Goal: Information Seeking & Learning: Learn about a topic

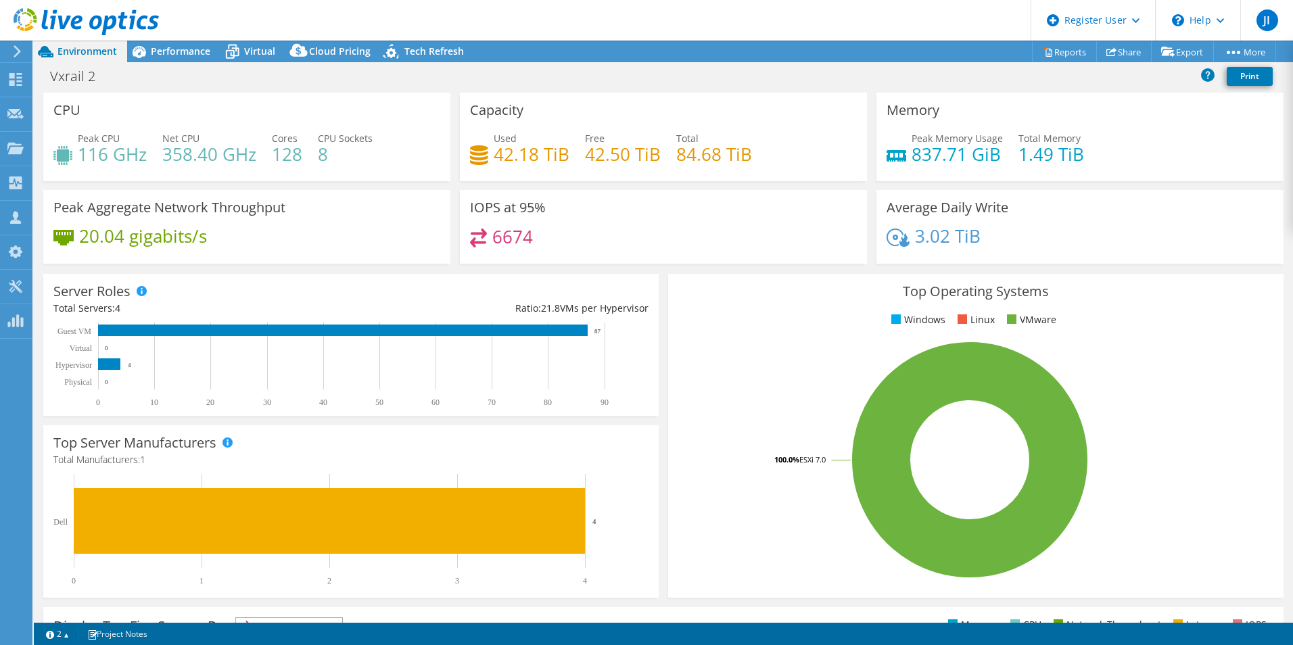
select select "USD"
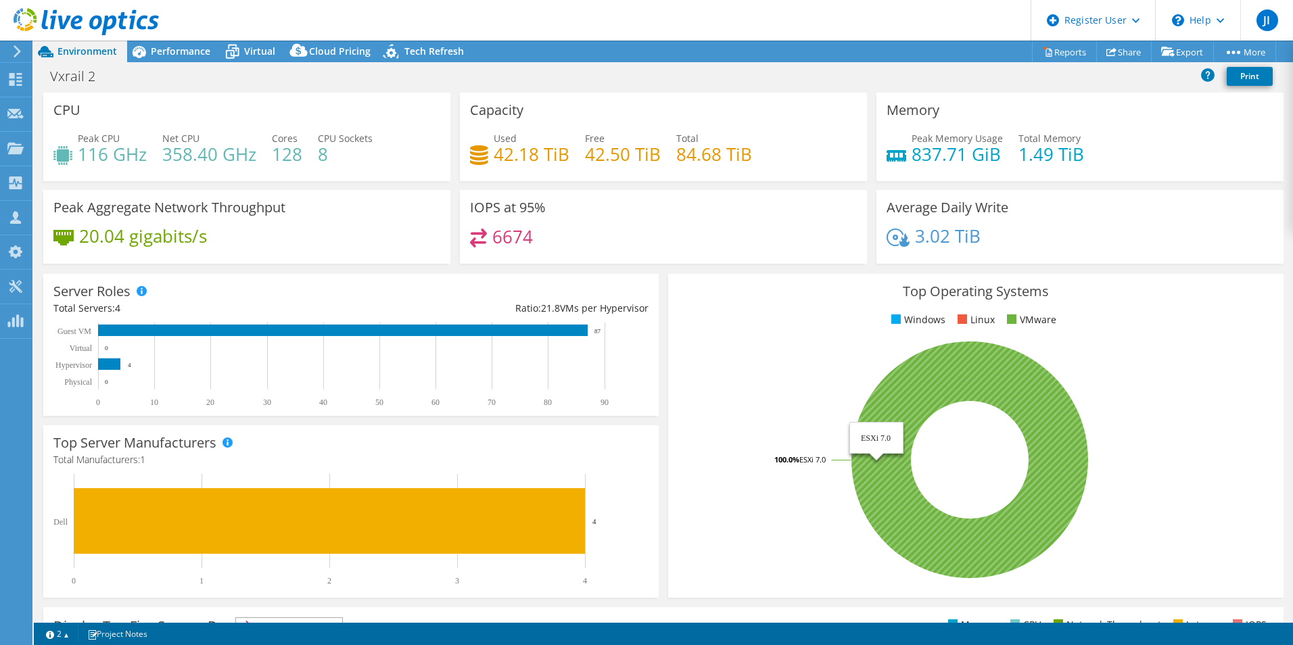
click at [1004, 394] on icon at bounding box center [969, 459] width 237 height 237
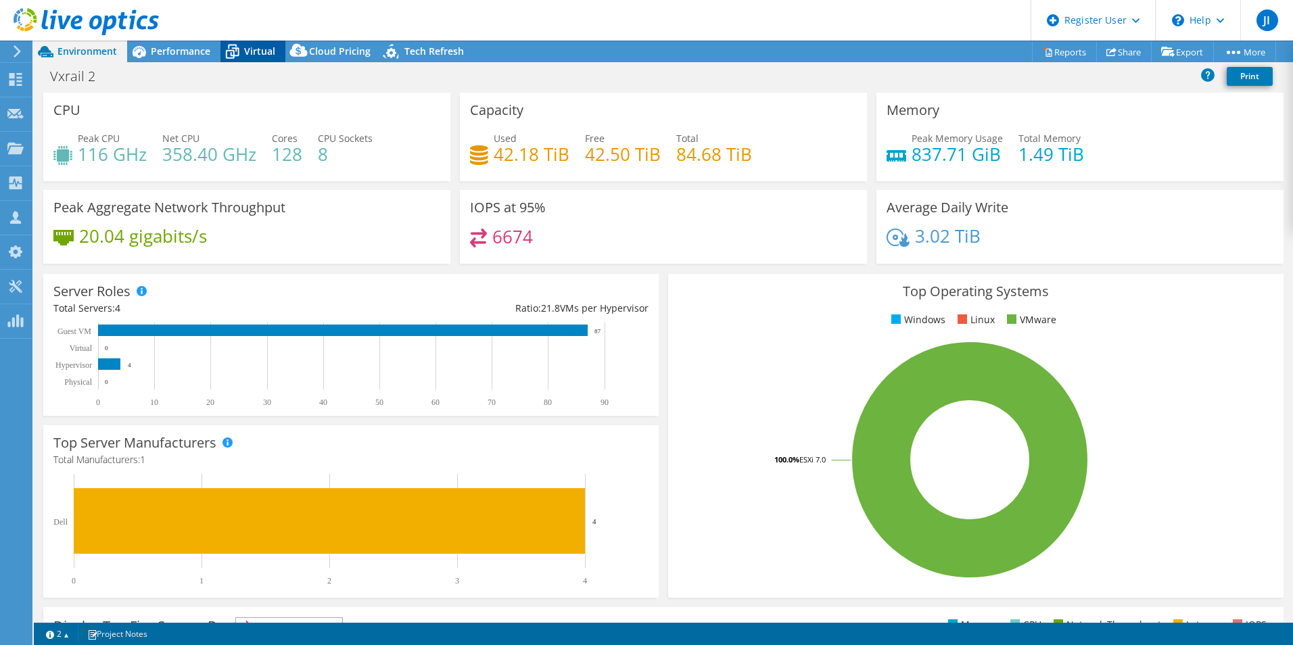
click at [237, 48] on icon at bounding box center [233, 52] width 14 height 11
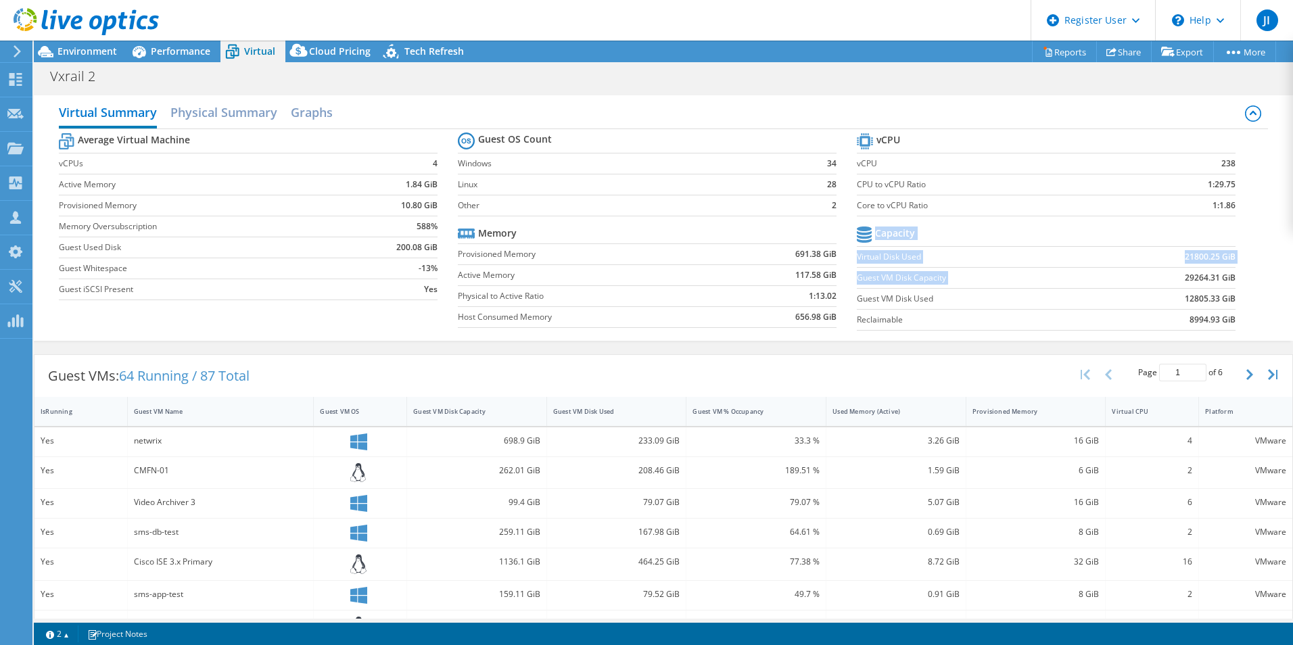
drag, startPoint x: 1234, startPoint y: 279, endPoint x: 1168, endPoint y: 274, distance: 65.8
click at [1168, 274] on section "vCPU vCPU 238 CPU to vCPU Ratio 1:29.75 Core to vCPU Ratio 1:1.86 Capacity Virt…" at bounding box center [1056, 234] width 399 height 208
click at [1168, 274] on td "29264.31 GiB" at bounding box center [1169, 277] width 131 height 21
drag, startPoint x: 1231, startPoint y: 298, endPoint x: 1170, endPoint y: 298, distance: 60.9
click at [1170, 298] on section "vCPU vCPU 238 CPU to vCPU Ratio 1:29.75 Core to vCPU Ratio 1:1.86 Capacity Virt…" at bounding box center [1056, 234] width 399 height 208
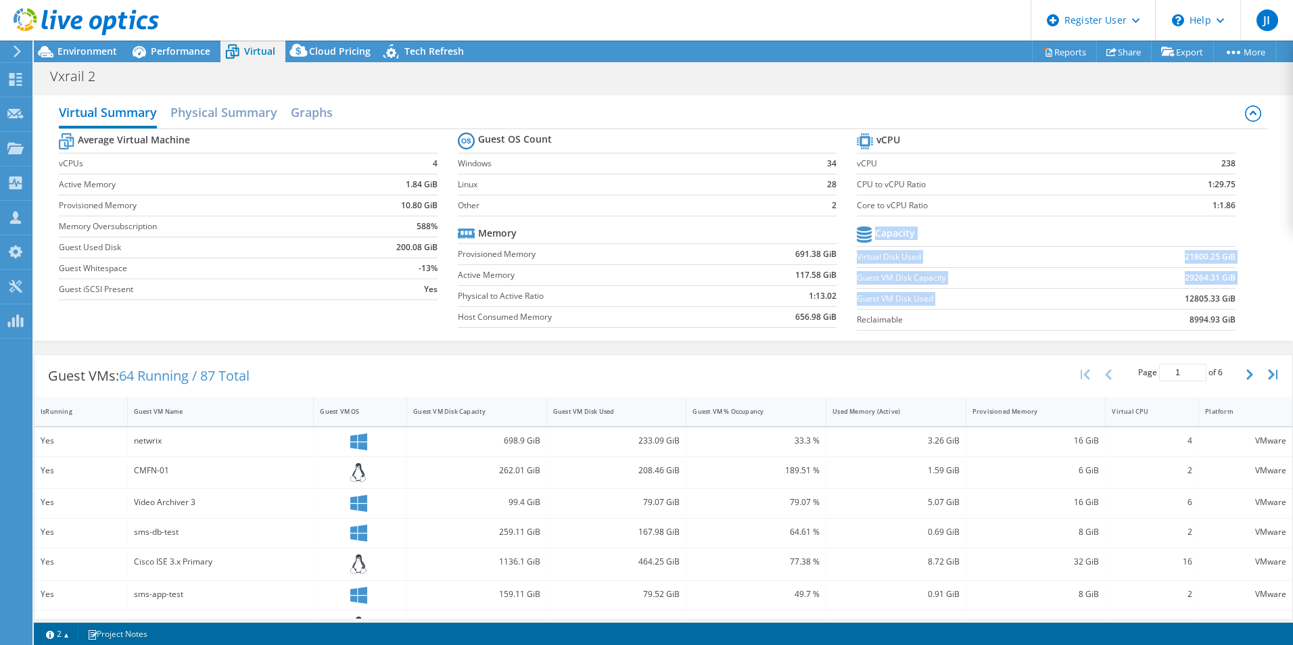
drag, startPoint x: 1170, startPoint y: 298, endPoint x: 1247, endPoint y: 306, distance: 78.3
click at [1247, 306] on div "Average Virtual Machine vCPUs 4 Active Memory 1.84 GiB Provisioned Memory 10.80…" at bounding box center [663, 233] width 1209 height 208
drag, startPoint x: 1229, startPoint y: 279, endPoint x: 1171, endPoint y: 278, distance: 57.5
click at [1171, 278] on section "vCPU vCPU 238 CPU to vCPU Ratio 1:29.75 Core to vCPU Ratio 1:1.86 Capacity Virt…" at bounding box center [1056, 234] width 399 height 208
drag, startPoint x: 1171, startPoint y: 278, endPoint x: 1250, endPoint y: 297, distance: 81.3
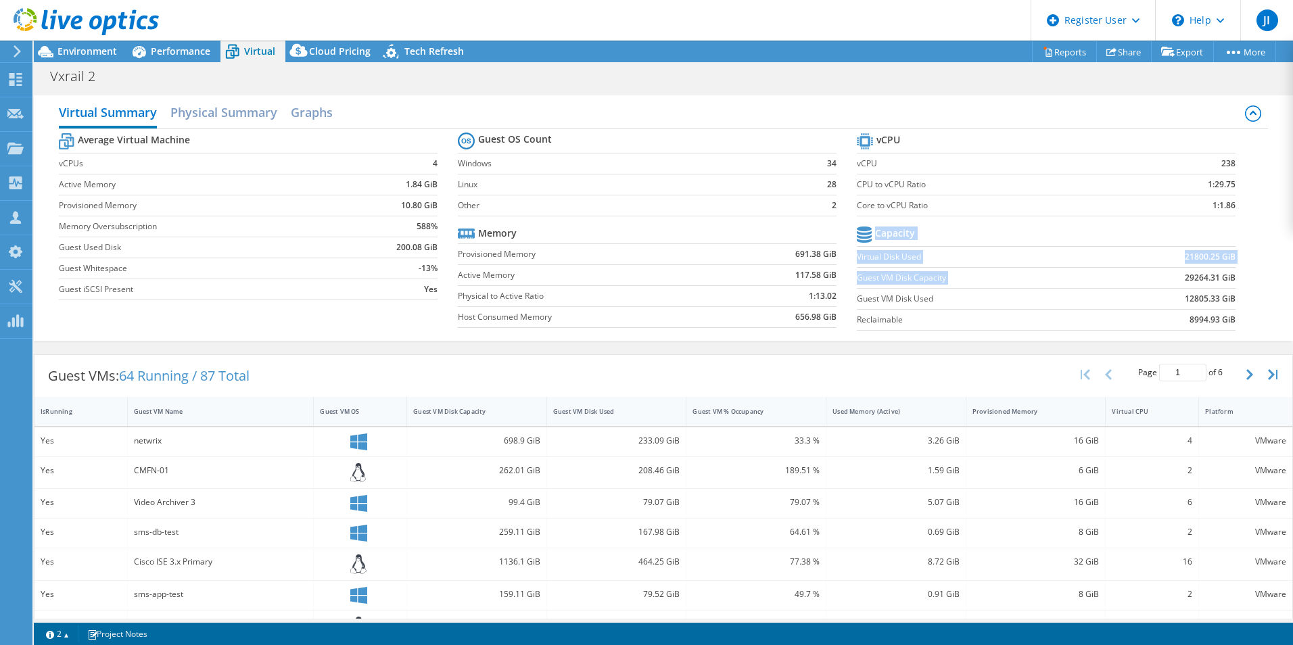
click at [1250, 297] on div "Average Virtual Machine vCPUs 4 Active Memory 1.84 GiB Provisioned Memory 10.80…" at bounding box center [663, 233] width 1209 height 208
drag, startPoint x: 1227, startPoint y: 279, endPoint x: 1169, endPoint y: 279, distance: 57.5
click at [1169, 279] on section "vCPU vCPU 238 CPU to vCPU Ratio 1:29.75 Core to vCPU Ratio 1:1.86 Capacity Virt…" at bounding box center [1056, 234] width 399 height 208
drag, startPoint x: 1169, startPoint y: 279, endPoint x: 1268, endPoint y: 287, distance: 99.7
click at [1268, 287] on div "Virtual Summary Physical Summary Graphs Average Virtual Machine vCPUs 4 Active …" at bounding box center [663, 217] width 1259 height 245
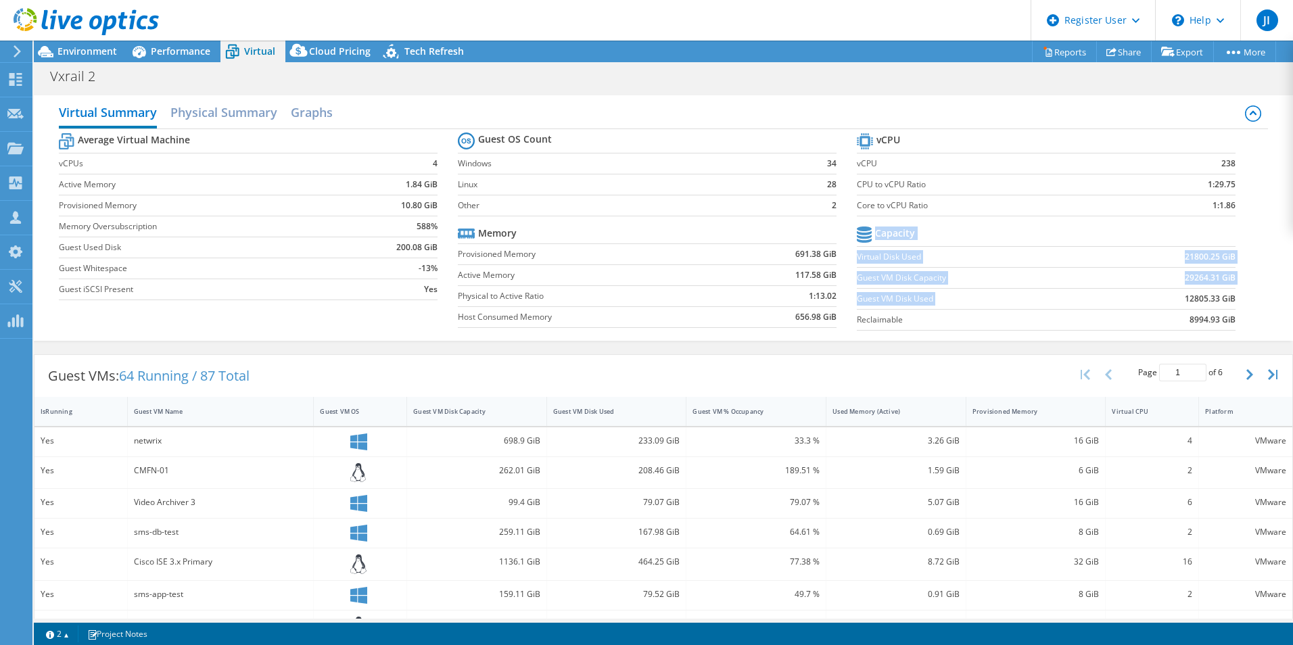
drag, startPoint x: 1227, startPoint y: 298, endPoint x: 1164, endPoint y: 299, distance: 62.9
click at [1164, 299] on section "vCPU vCPU 238 CPU to vCPU Ratio 1:29.75 Core to vCPU Ratio 1:1.86 Capacity Virt…" at bounding box center [1056, 234] width 399 height 208
drag, startPoint x: 1164, startPoint y: 299, endPoint x: 1266, endPoint y: 306, distance: 101.7
click at [1266, 306] on div "Virtual Summary Physical Summary Graphs Average Virtual Machine vCPUs 4 Active …" at bounding box center [663, 217] width 1259 height 245
click at [817, 380] on div "Guest VMs: 64 Running / 87 Total Page 1 of 6 5 rows 10 rows 20 rows 25 rows 50 …" at bounding box center [663, 376] width 1258 height 42
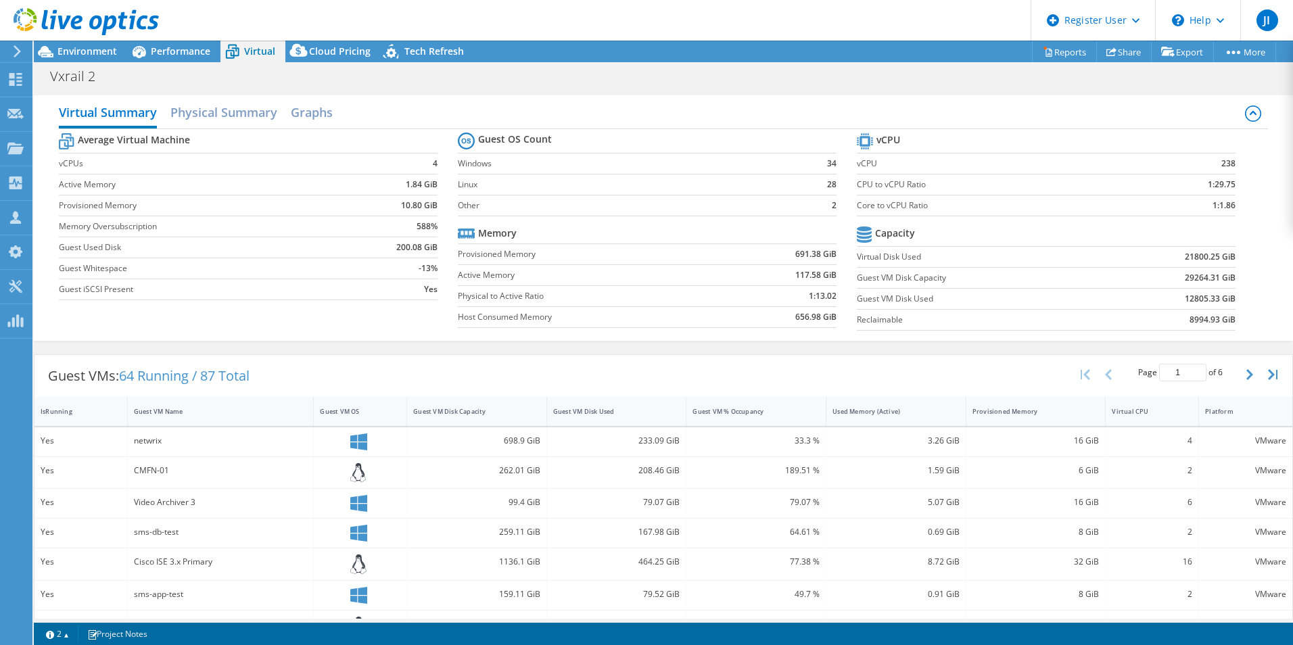
click at [1266, 300] on div "Virtual Summary Physical Summary Graphs Average Virtual Machine vCPUs 4 Active …" at bounding box center [663, 217] width 1259 height 245
